Goal: Task Accomplishment & Management: Manage account settings

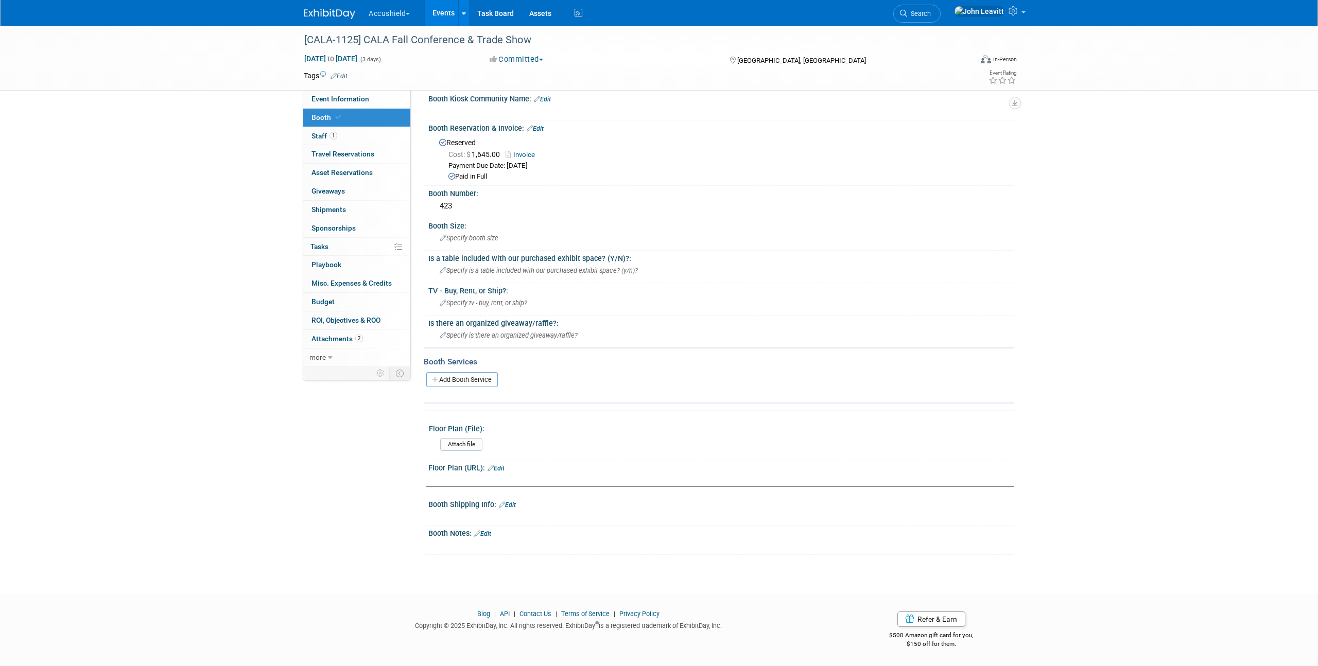
click at [324, 11] on img at bounding box center [329, 14] width 51 height 10
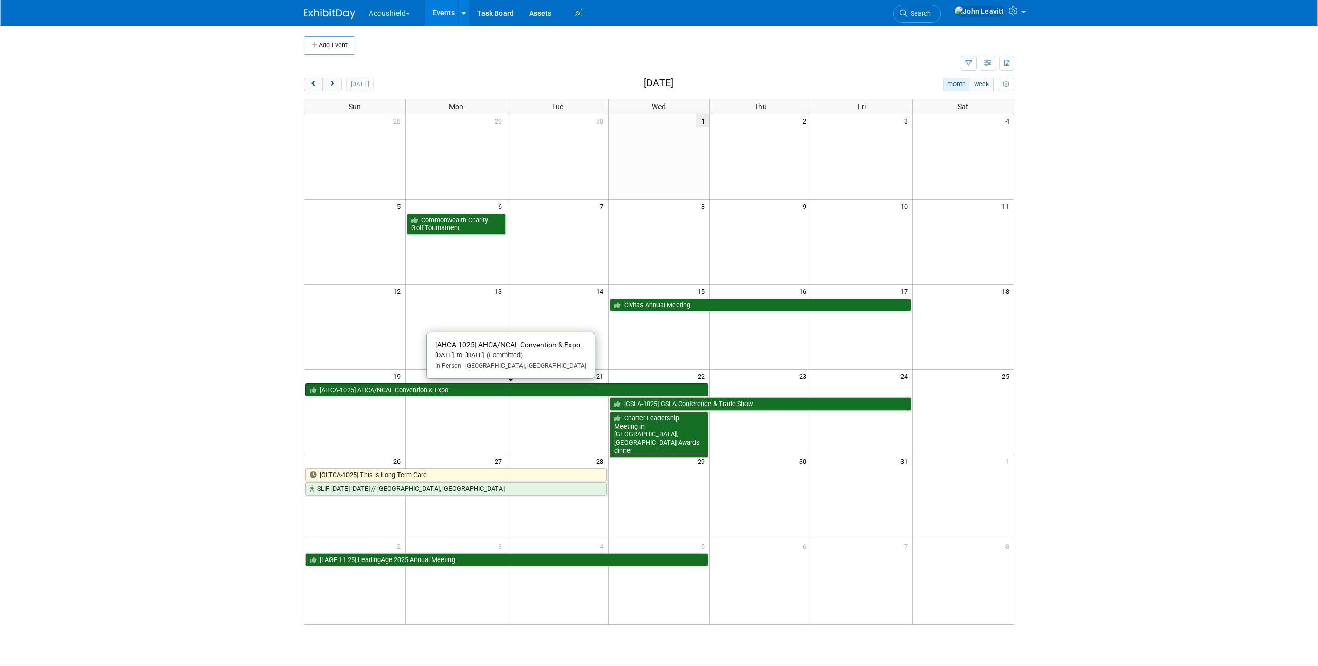
click at [429, 388] on link "[AHCA-1025] AHCA/NCAL Convention & Expo" at bounding box center [506, 390] width 403 height 13
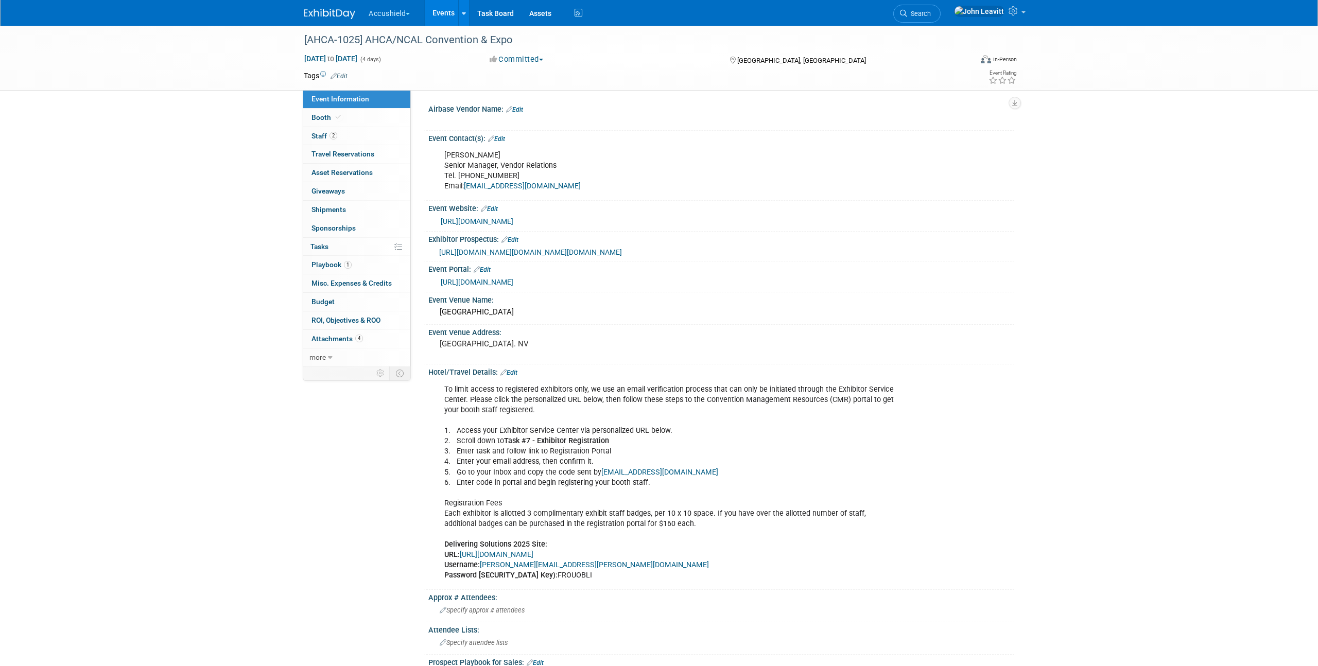
select select "Yes"
select select "WIP"
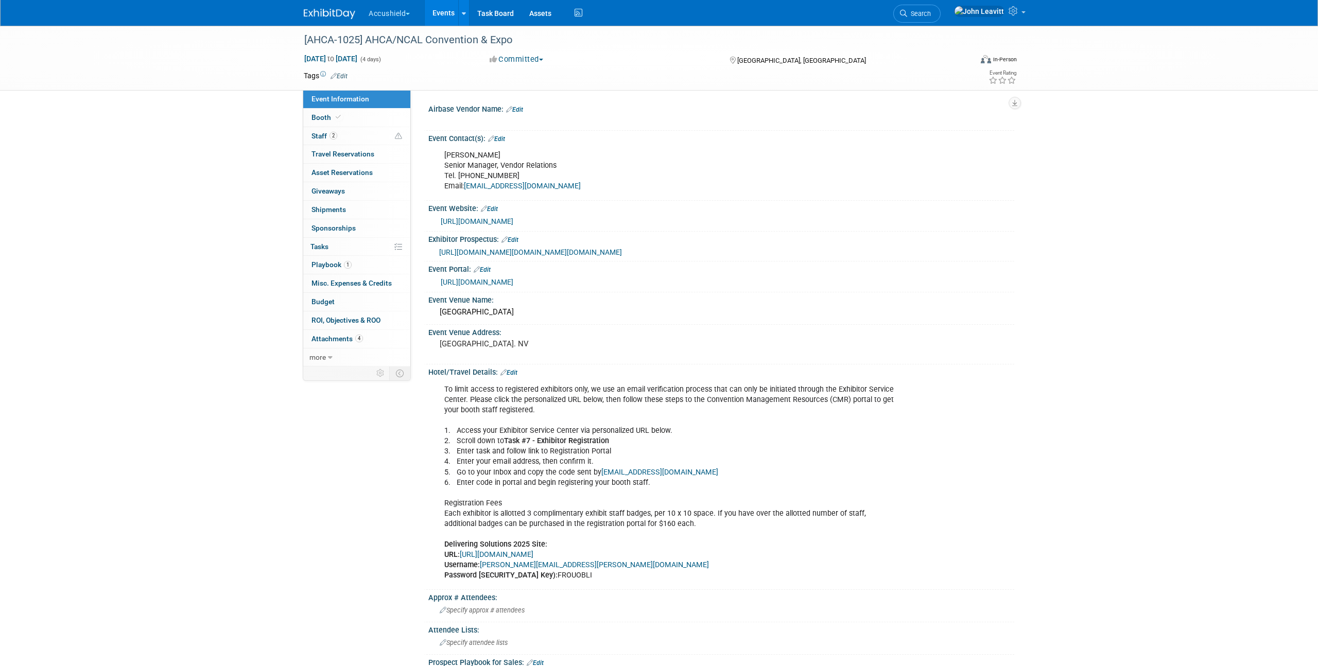
click at [488, 286] on link "https://www.conferenceharvester.com/harvester2expw/login.asp?EventKey=LLSJNNZJ" at bounding box center [477, 282] width 73 height 8
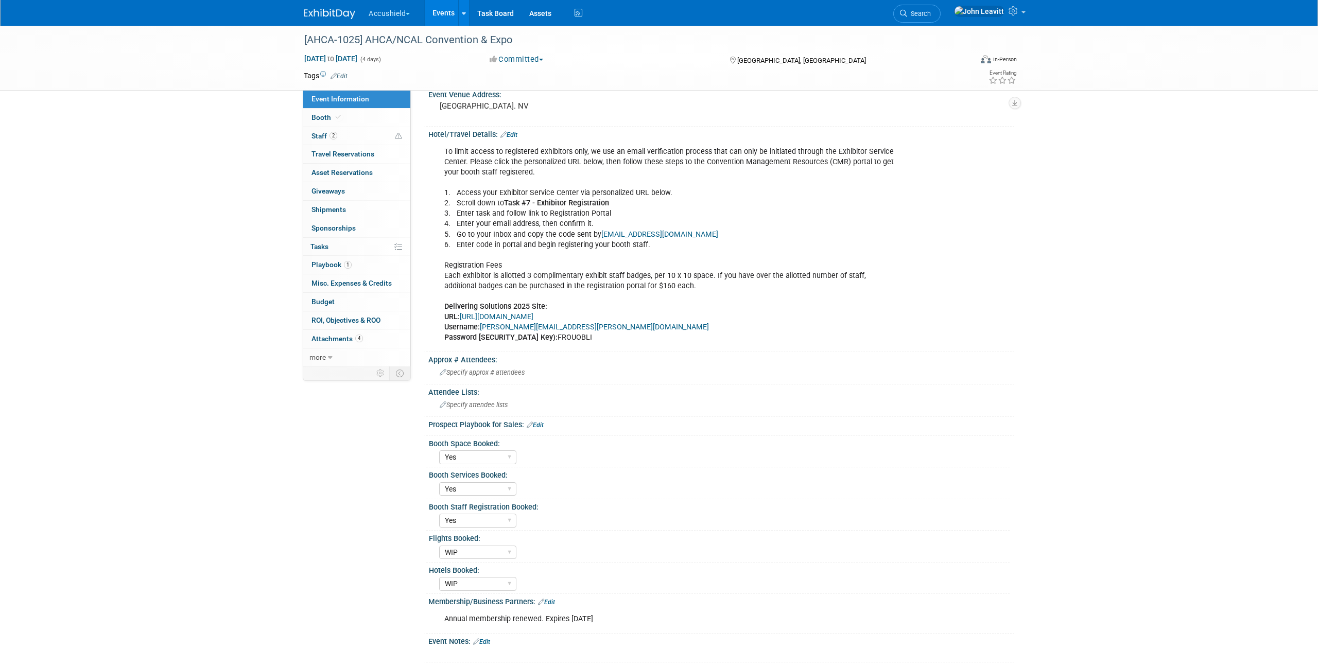
scroll to position [252, 0]
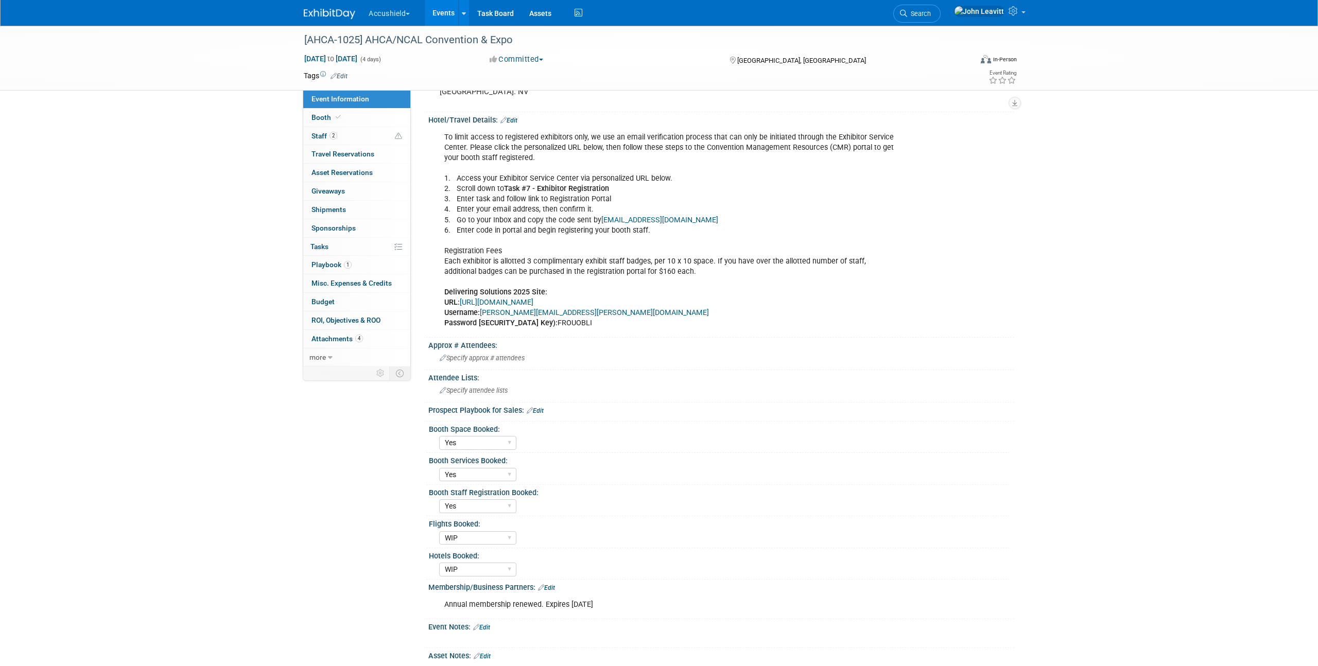
click at [538, 334] on div "To limit access to registered exhibitors only, we use an email verification pro…" at bounding box center [669, 230] width 464 height 206
copy div "FROUOBLI"
click at [323, 120] on span "Booth" at bounding box center [327, 117] width 31 height 8
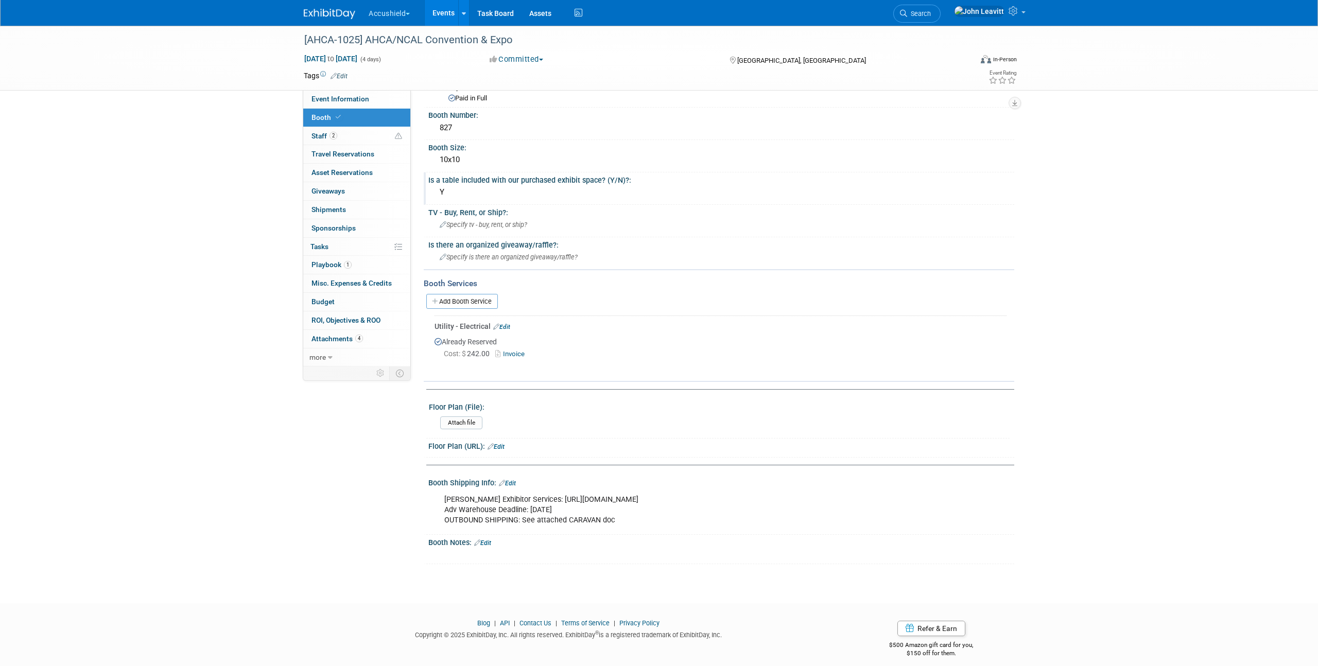
scroll to position [0, 0]
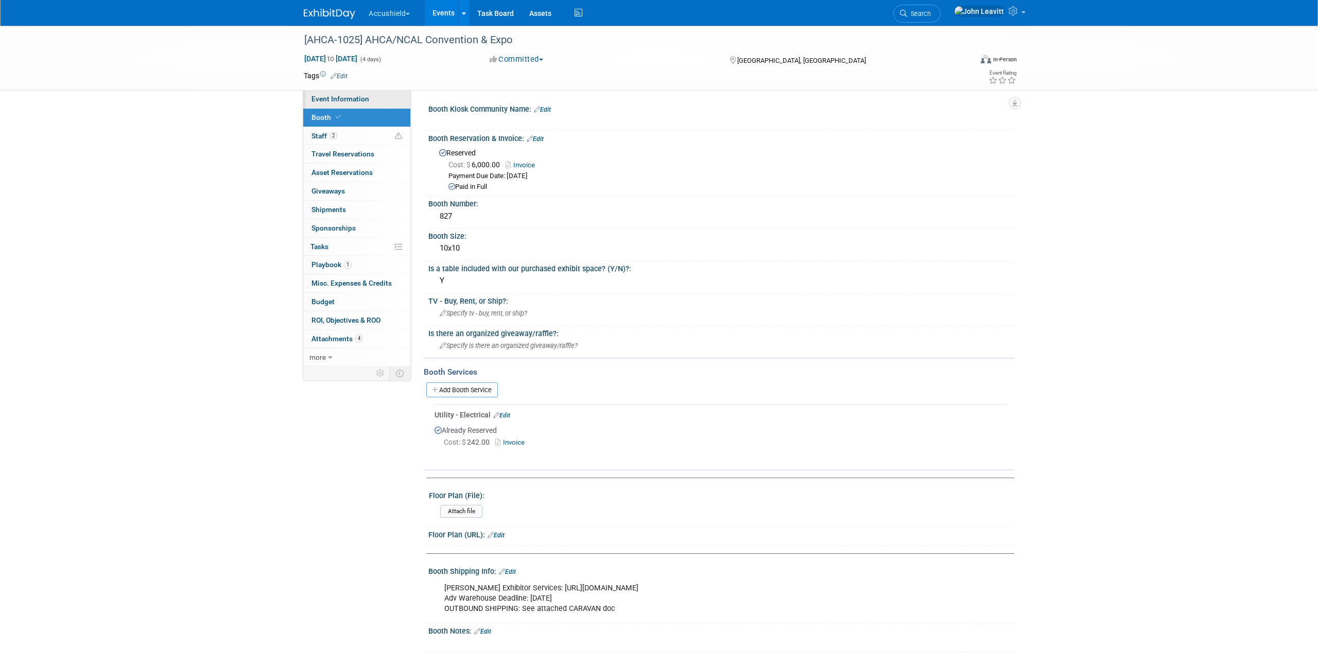
click at [351, 99] on span "Event Information" at bounding box center [341, 99] width 58 height 8
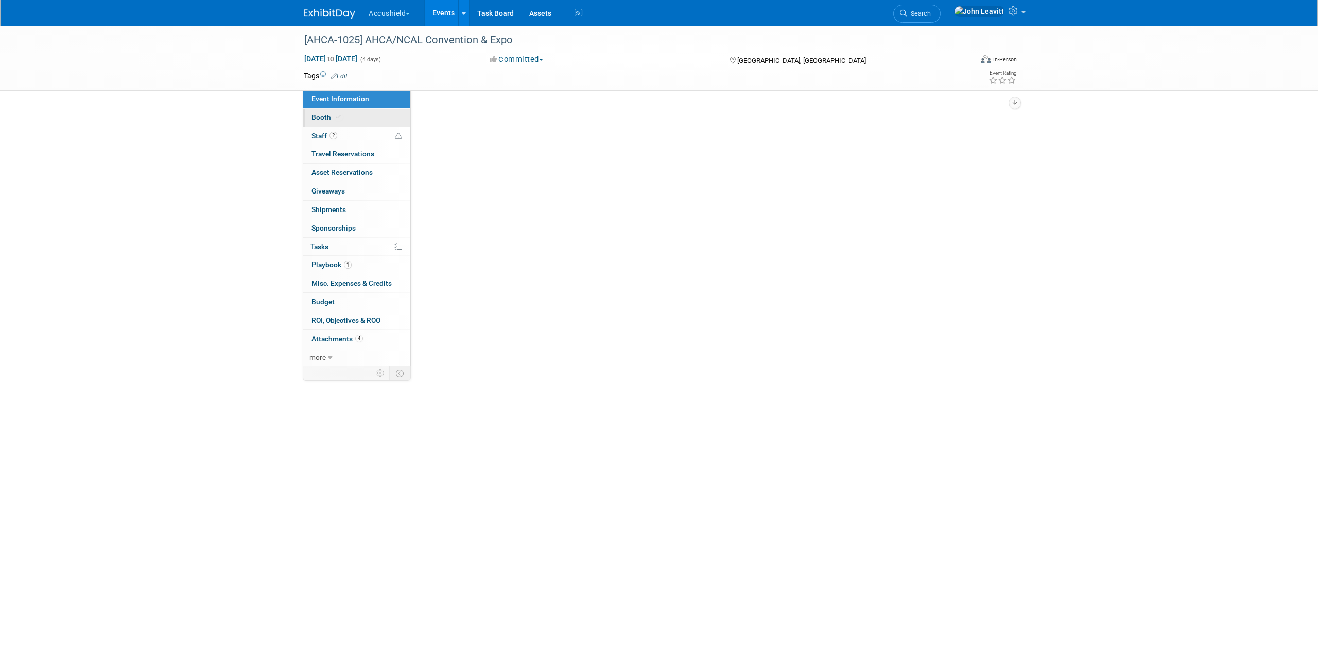
select select "Yes"
select select "WIP"
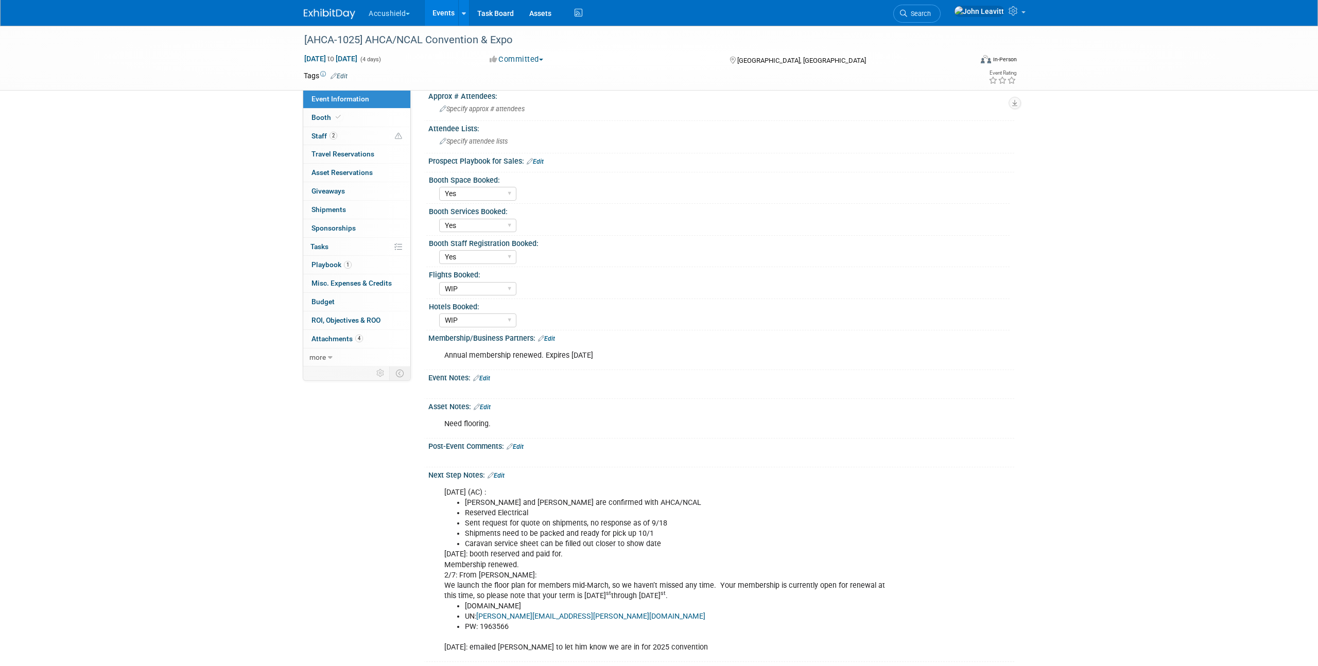
scroll to position [629, 0]
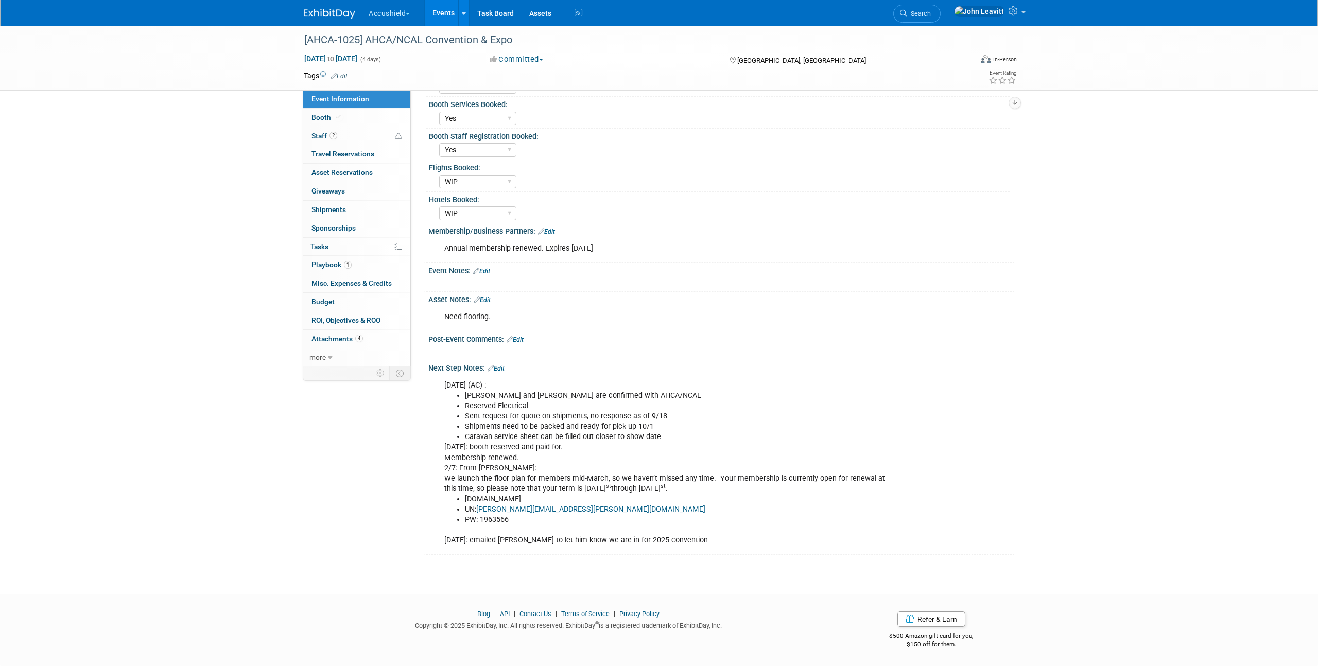
click at [499, 416] on li "Sent request for quote on shipments, no response as of 9/18" at bounding box center [680, 416] width 430 height 10
